Goal: Information Seeking & Learning: Learn about a topic

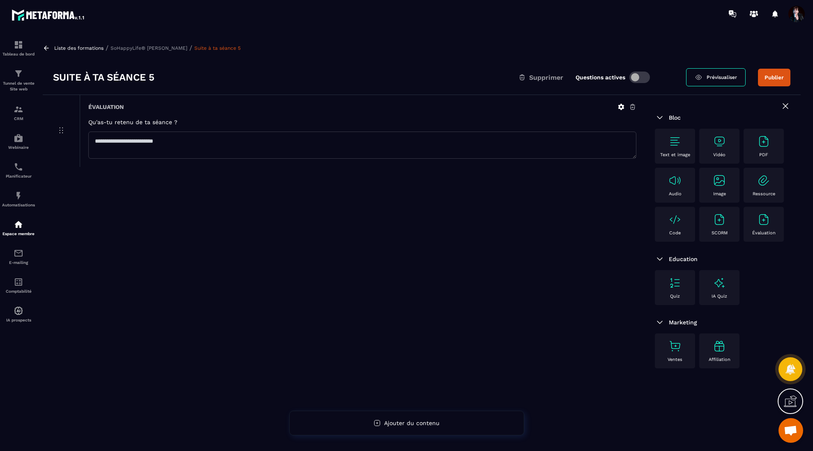
click at [91, 48] on p "Liste des formations" at bounding box center [78, 48] width 49 height 6
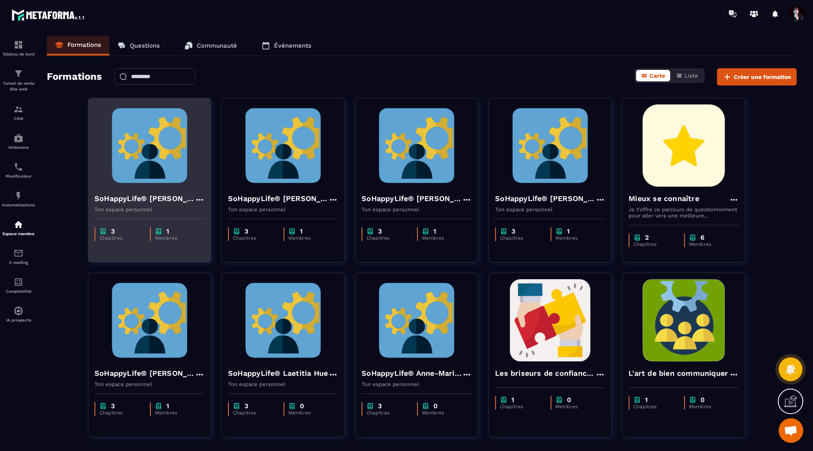
click at [154, 144] on img at bounding box center [150, 145] width 110 height 82
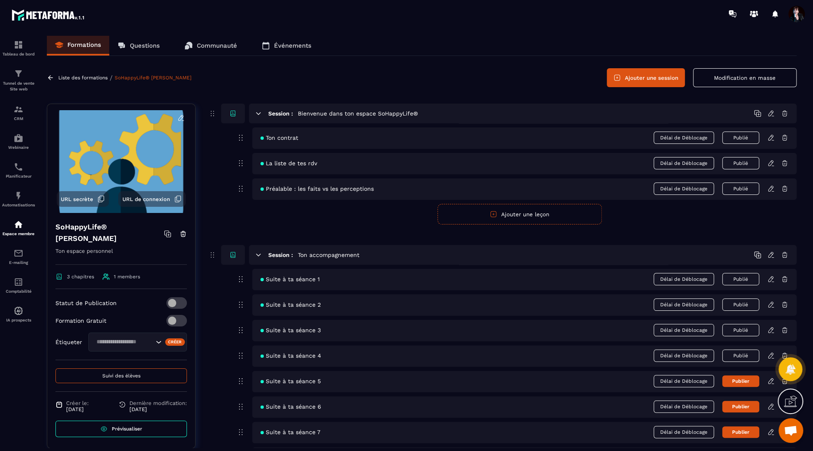
click at [771, 353] on icon at bounding box center [771, 355] width 7 height 7
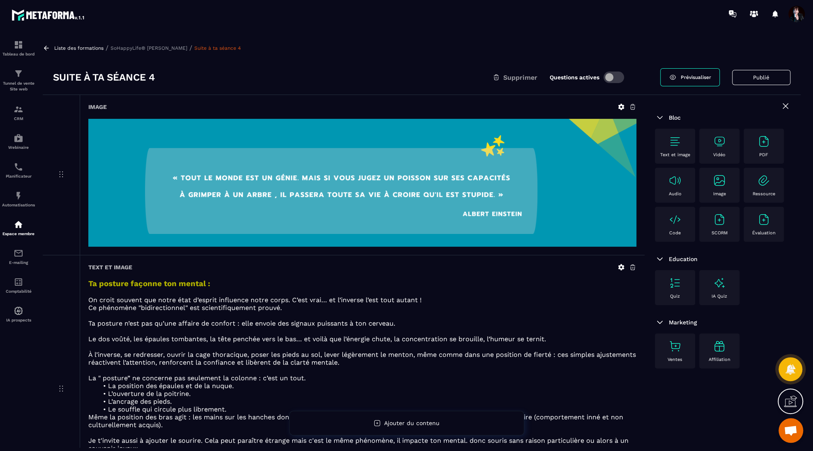
click at [86, 48] on p "Liste des formations" at bounding box center [78, 48] width 49 height 6
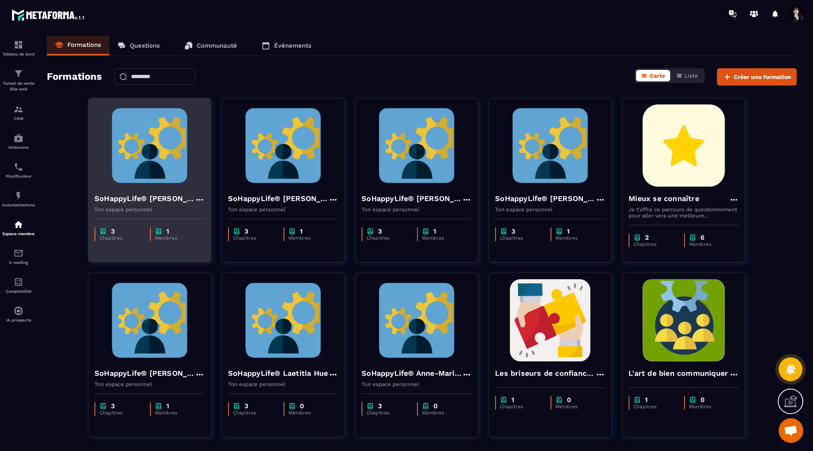
click at [163, 143] on img at bounding box center [150, 145] width 110 height 82
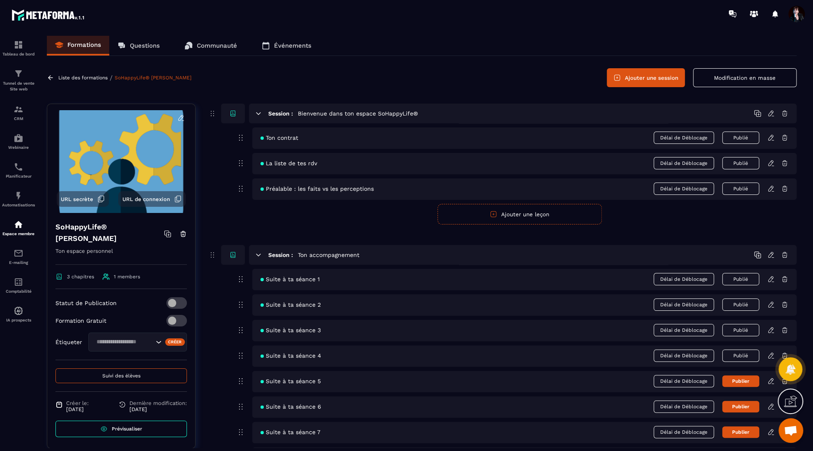
click at [137, 373] on span "Suivi des élèves" at bounding box center [121, 376] width 38 height 6
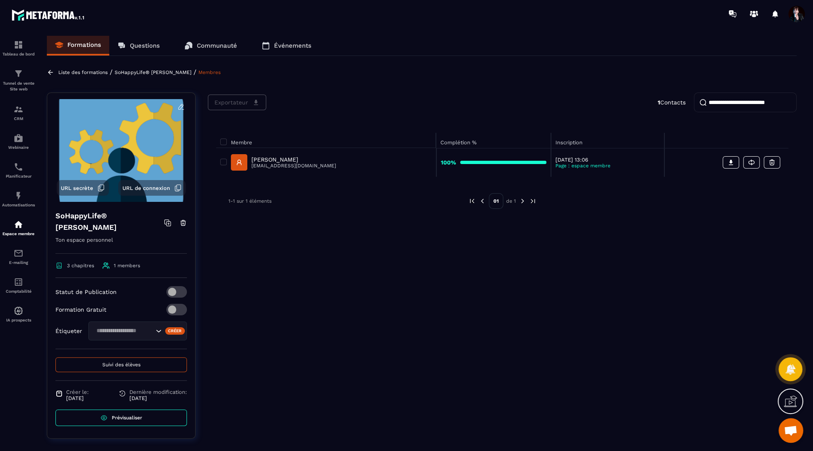
click at [266, 159] on p "[PERSON_NAME]" at bounding box center [293, 159] width 85 height 7
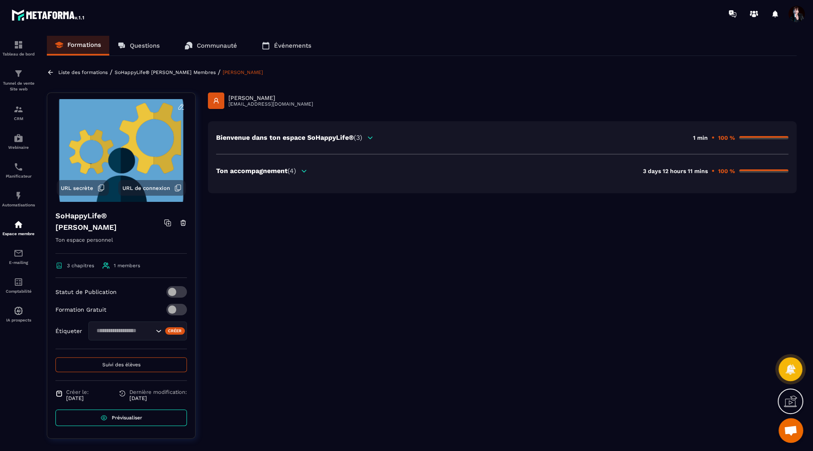
click at [303, 168] on icon at bounding box center [303, 170] width 7 height 7
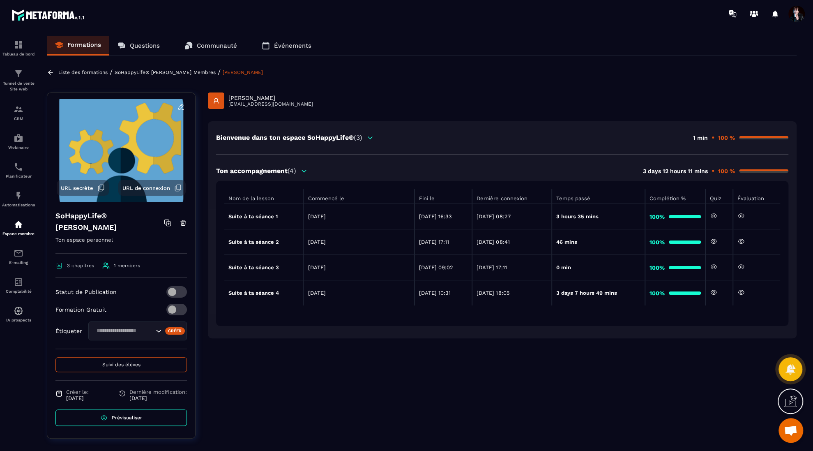
click at [744, 292] on icon at bounding box center [741, 291] width 7 height 7
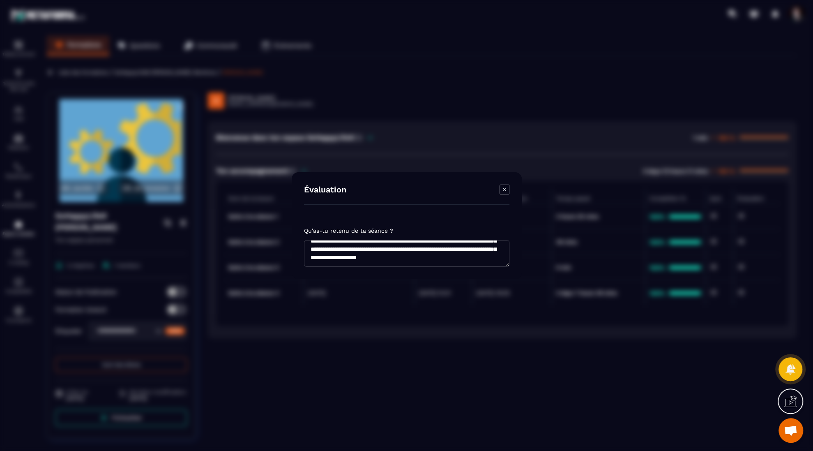
scroll to position [123, 0]
click at [502, 190] on icon "Modal window" at bounding box center [505, 189] width 10 height 10
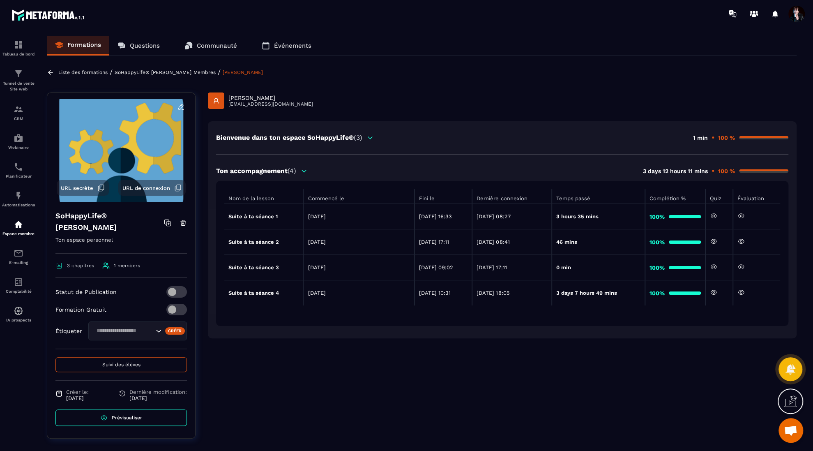
click at [182, 70] on p "SoHappyLife® [PERSON_NAME]" at bounding box center [153, 72] width 77 height 6
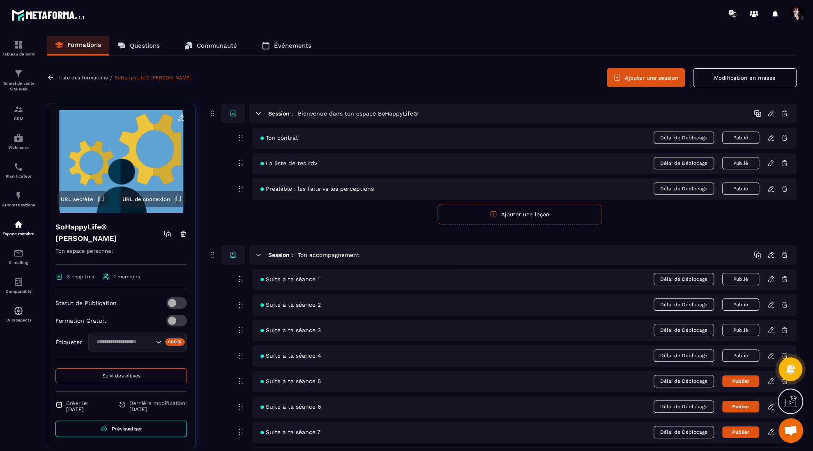
click at [771, 279] on icon at bounding box center [771, 278] width 7 height 7
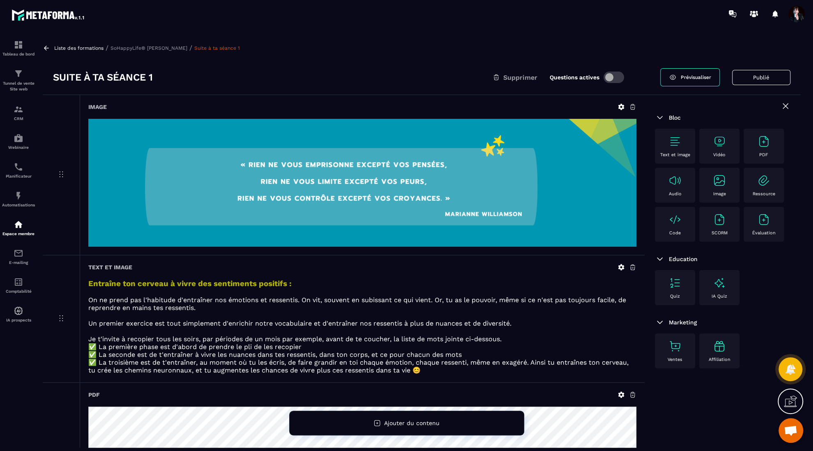
click at [163, 45] on p "SoHappyLife® [PERSON_NAME]" at bounding box center [149, 48] width 77 height 6
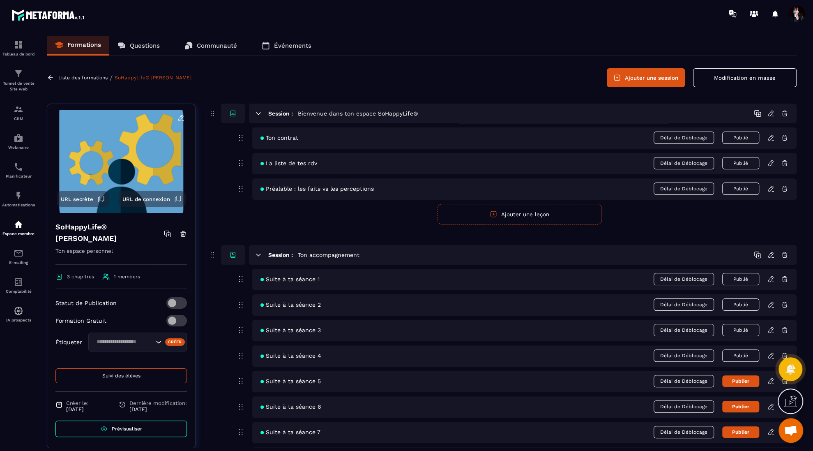
click at [770, 302] on icon at bounding box center [770, 304] width 5 height 5
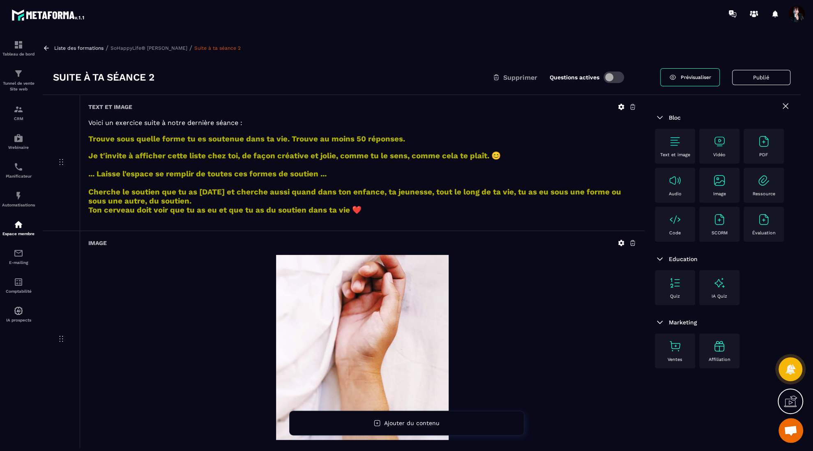
click at [157, 49] on p "SoHappyLife® [PERSON_NAME]" at bounding box center [149, 48] width 77 height 6
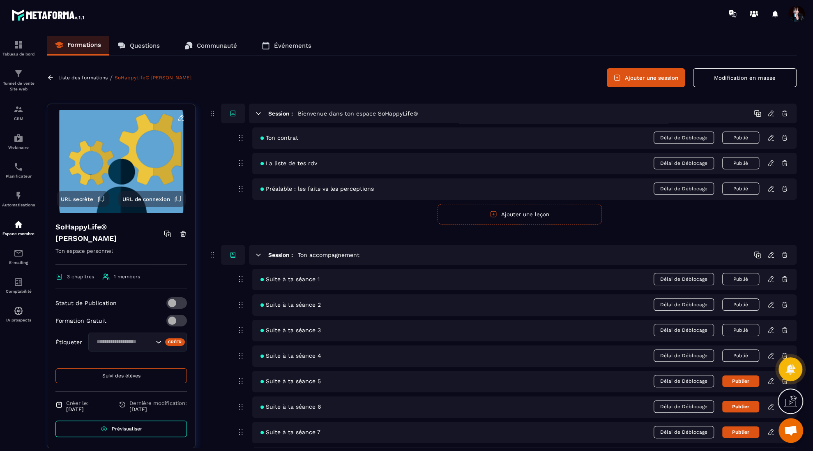
click at [771, 331] on icon at bounding box center [771, 329] width 7 height 7
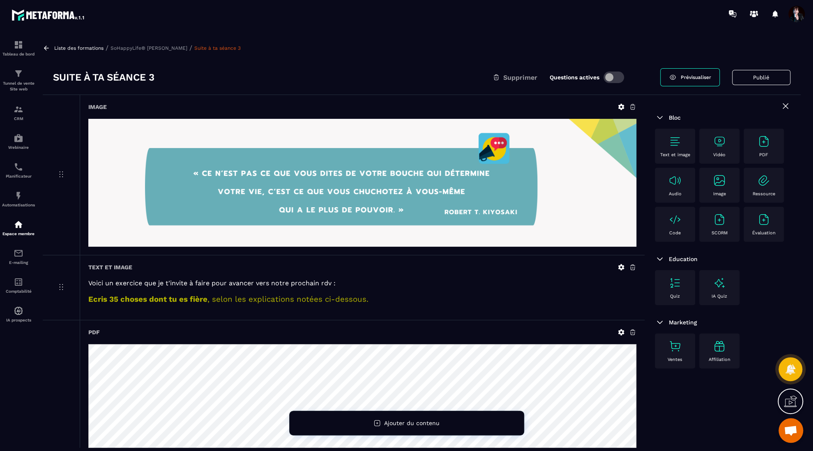
click at [163, 50] on p "SoHappyLife® [PERSON_NAME]" at bounding box center [149, 48] width 77 height 6
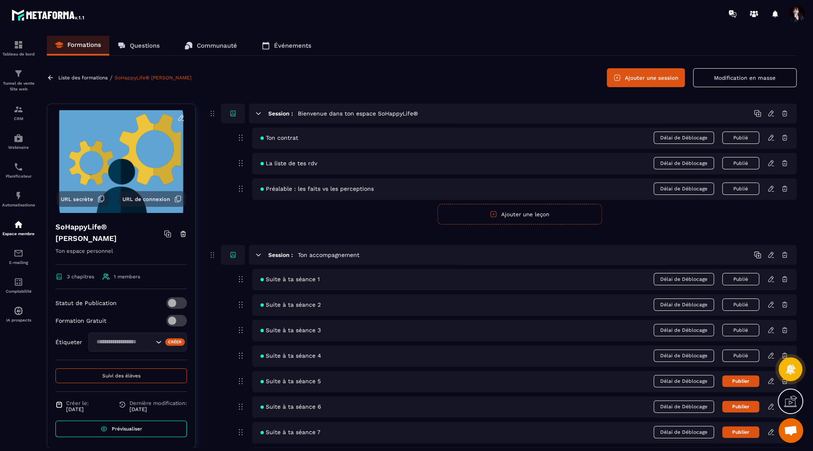
click at [770, 352] on icon at bounding box center [771, 355] width 7 height 7
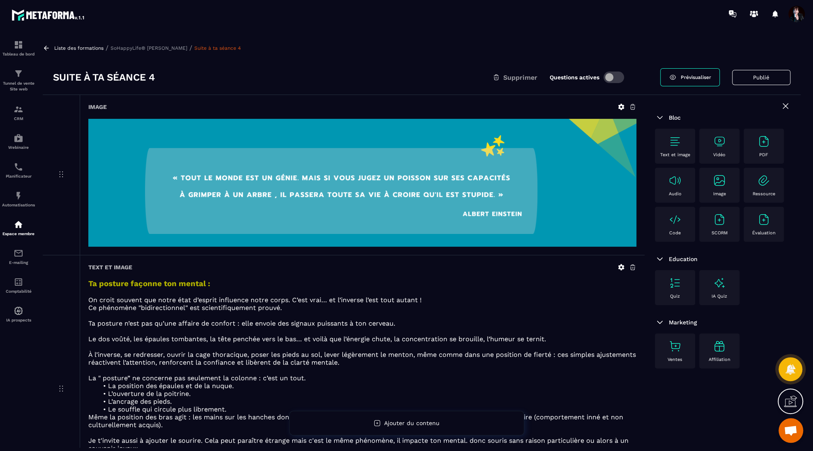
click at [78, 47] on p "Liste des formations" at bounding box center [78, 48] width 49 height 6
